Goal: Navigation & Orientation: Find specific page/section

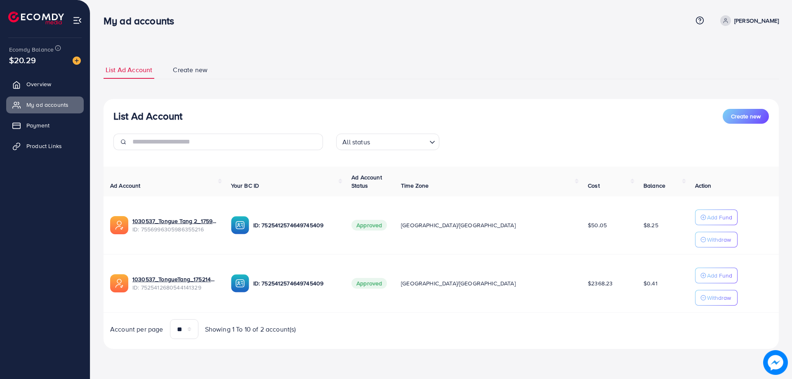
click at [38, 86] on span "Overview" at bounding box center [38, 84] width 25 height 8
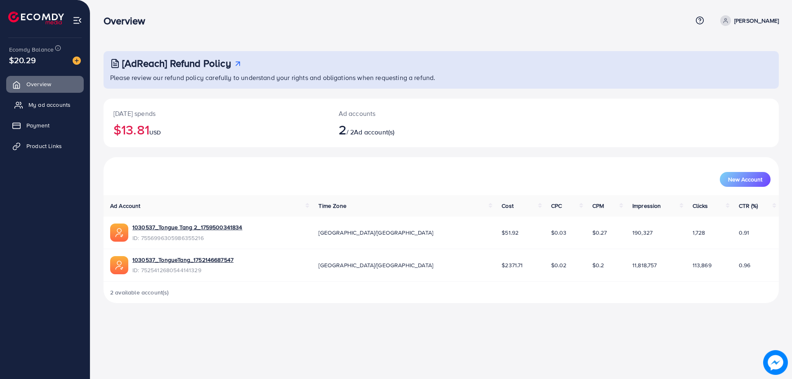
click at [42, 106] on span "My ad accounts" at bounding box center [49, 105] width 42 height 8
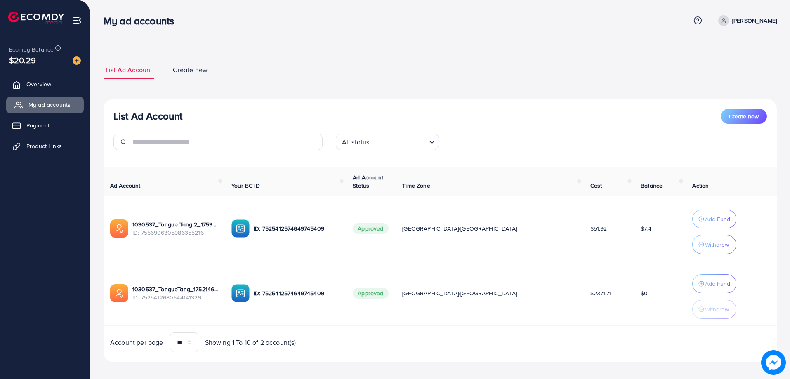
click at [45, 108] on span "My ad accounts" at bounding box center [49, 105] width 42 height 8
click at [42, 85] on span "Overview" at bounding box center [40, 84] width 25 height 8
